Goal: Check status: Check status

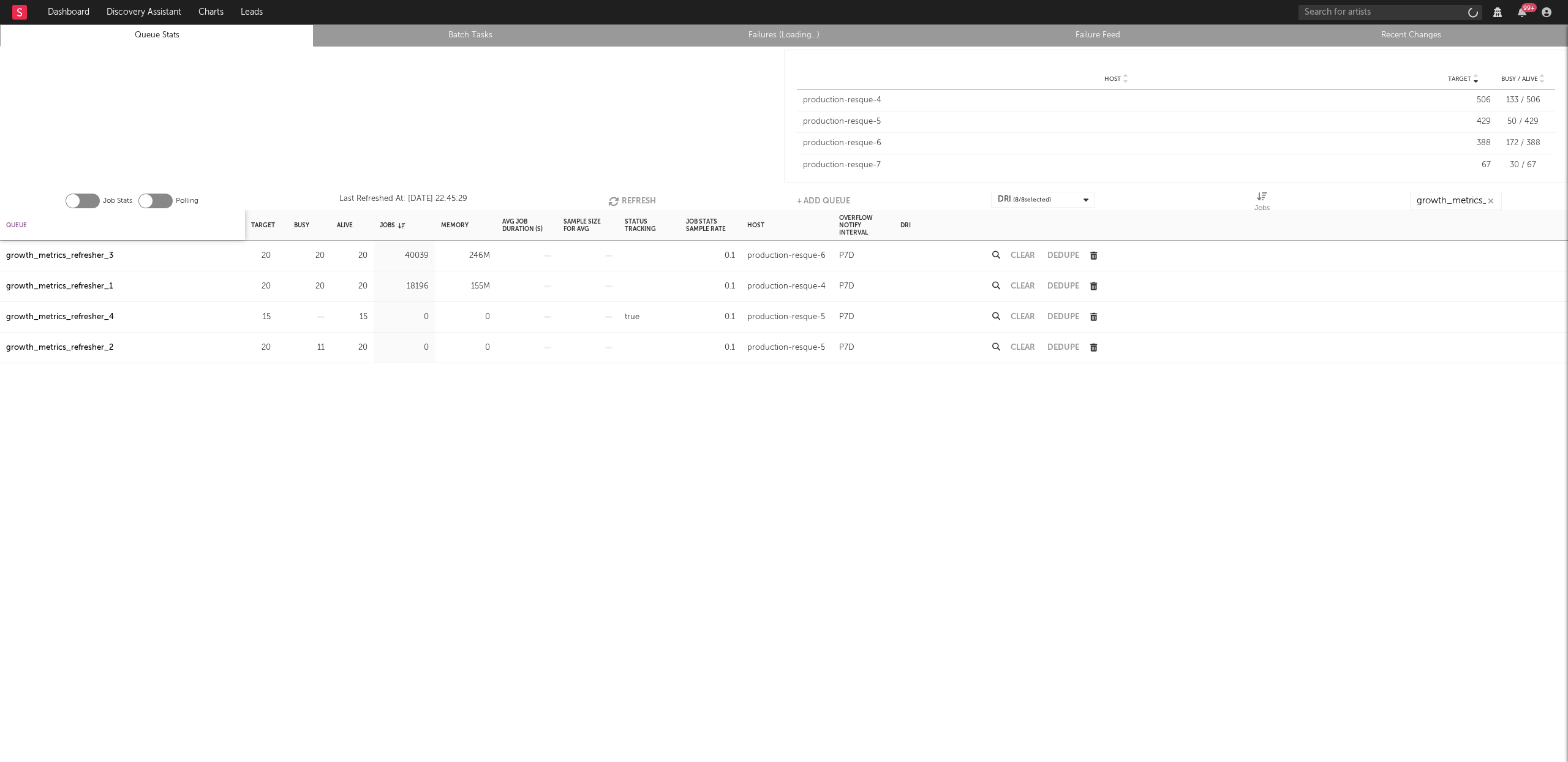
click at [17, 229] on div "Queue" at bounding box center [16, 226] width 21 height 27
click at [109, 316] on div "growth_metrics_refresher_3" at bounding box center [60, 317] width 107 height 14
click at [103, 253] on div "growth_metrics_refresher_1" at bounding box center [59, 256] width 106 height 14
click at [108, 320] on div "growth_metrics_refresher_3" at bounding box center [60, 317] width 107 height 14
click at [781, 40] on link "Failures (Loading...)" at bounding box center [784, 36] width 300 height 14
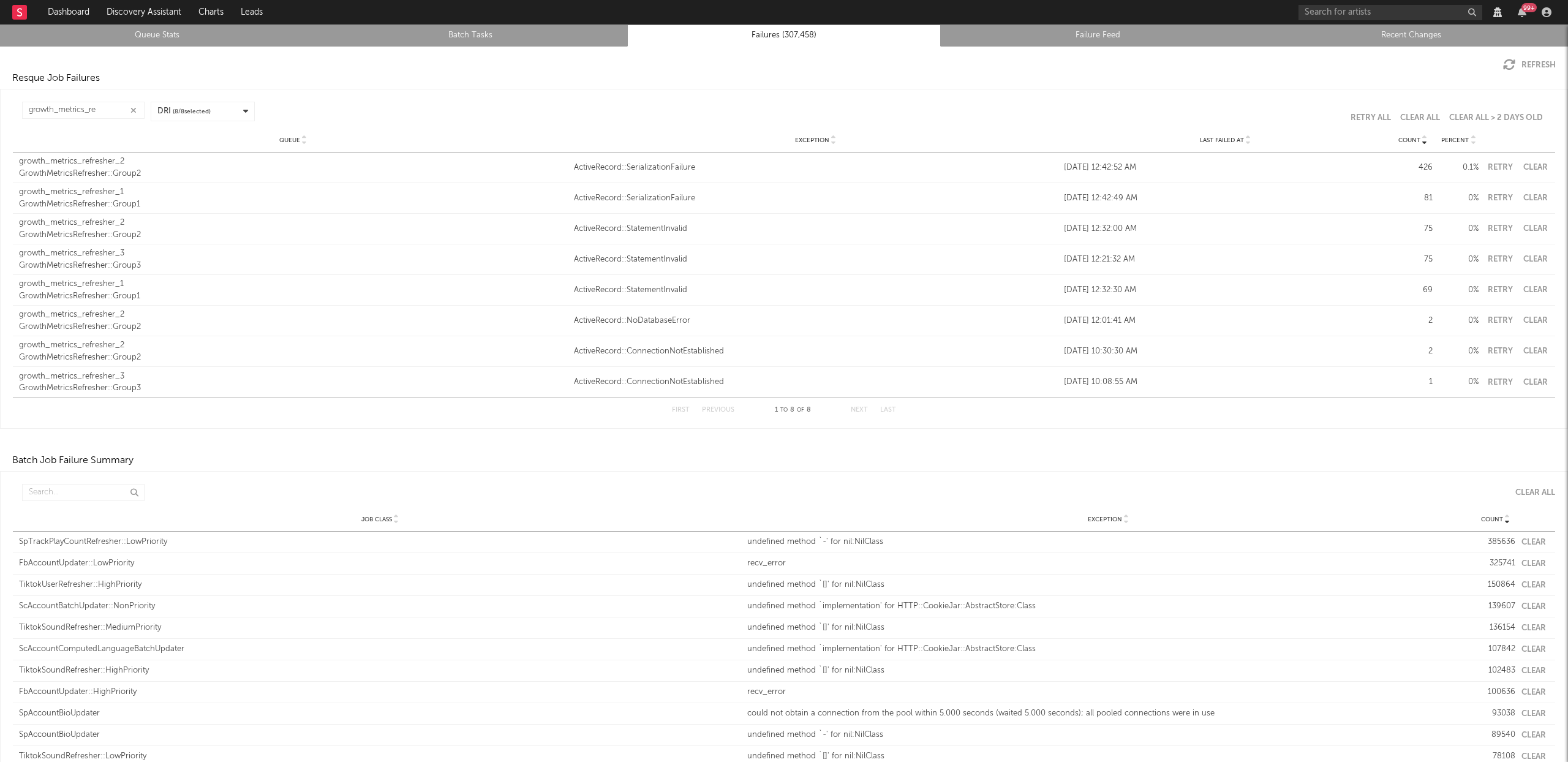
click at [120, 37] on link "Queue Stats" at bounding box center [157, 36] width 300 height 14
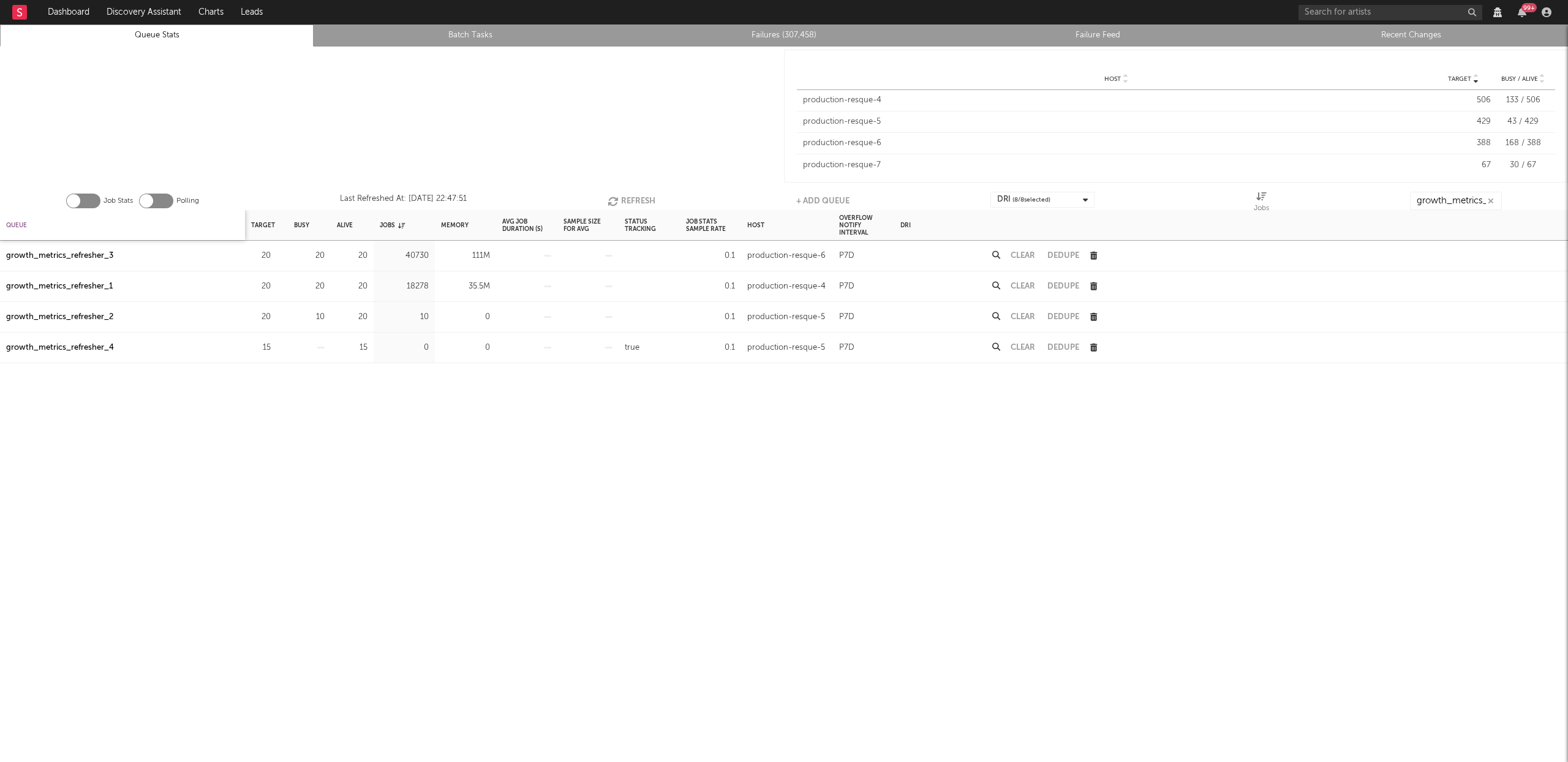
click at [15, 226] on div "Queue" at bounding box center [16, 226] width 21 height 27
click at [15, 226] on div "Queue" at bounding box center [21, 226] width 30 height 27
